Goal: Task Accomplishment & Management: Use online tool/utility

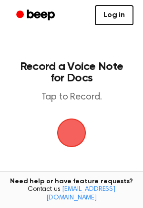
click at [124, 12] on link "Log in" at bounding box center [114, 15] width 39 height 20
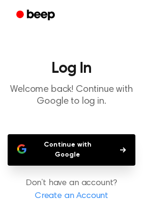
click at [89, 135] on button "Continue with Google" at bounding box center [72, 150] width 128 height 31
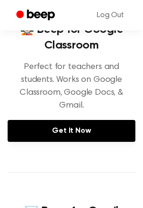
scroll to position [163, 0]
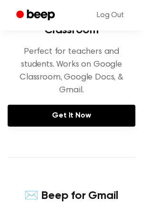
click at [21, 105] on link "Get It Now" at bounding box center [72, 116] width 128 height 22
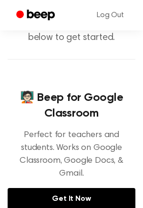
scroll to position [0, 0]
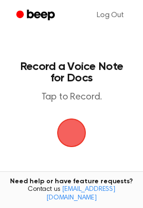
click at [76, 130] on span "button" at bounding box center [71, 133] width 29 height 29
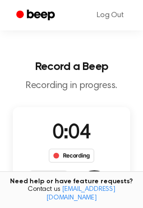
scroll to position [171, 0]
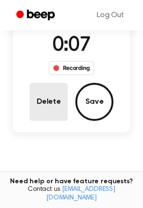
click at [50, 117] on button "Delete" at bounding box center [49, 102] width 38 height 38
